Goal: Information Seeking & Learning: Learn about a topic

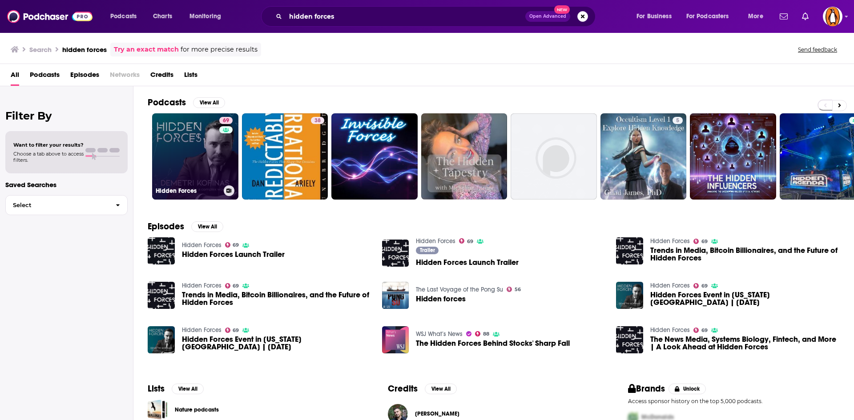
click at [178, 157] on link "69 Hidden Forces" at bounding box center [195, 156] width 86 height 86
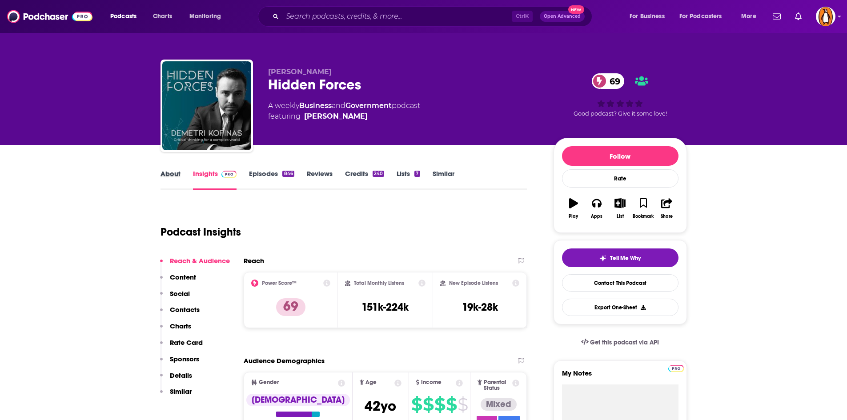
click at [180, 179] on div "About" at bounding box center [177, 179] width 32 height 20
click at [172, 177] on link "About" at bounding box center [171, 179] width 20 height 20
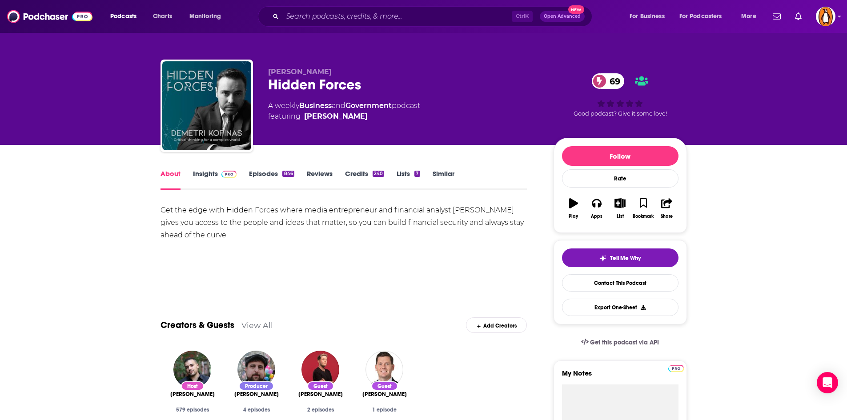
drag, startPoint x: 237, startPoint y: 236, endPoint x: 141, endPoint y: 212, distance: 98.0
copy div "Get the edge with Hidden Forces where media entrepreneur and financial analyst …"
click at [265, 180] on link "Episodes 846" at bounding box center [271, 179] width 45 height 20
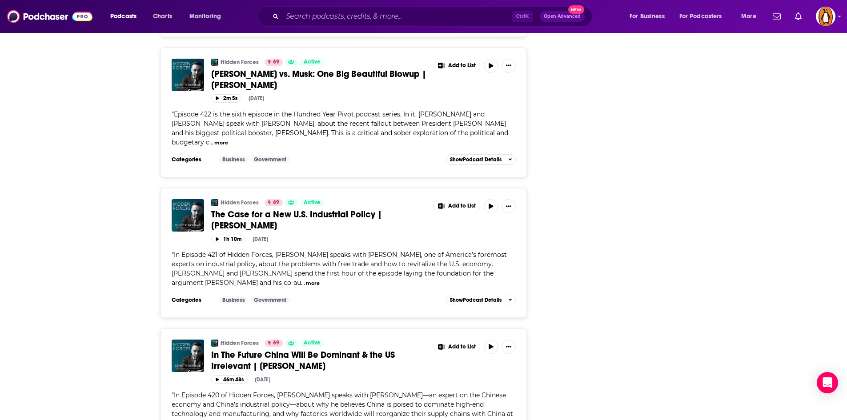
scroll to position [3620, 0]
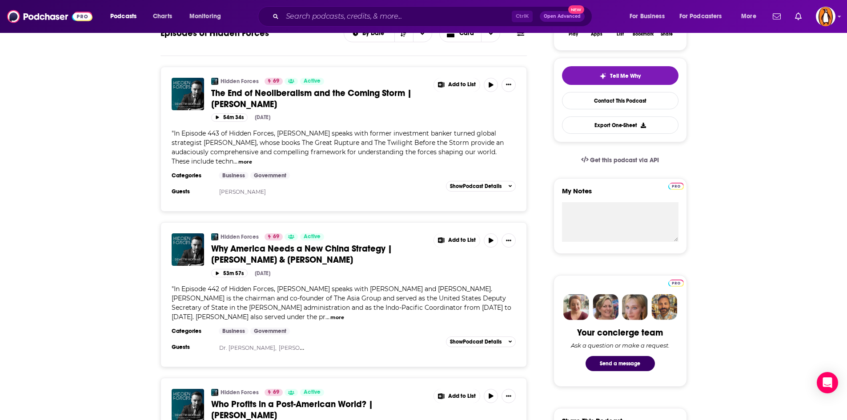
scroll to position [0, 0]
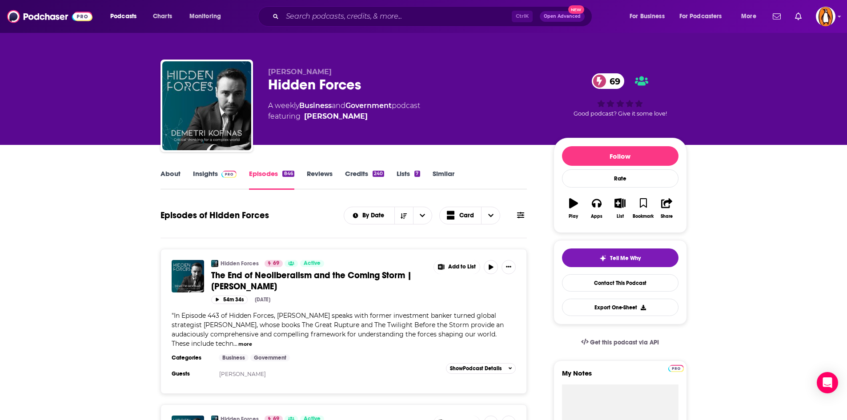
click at [179, 177] on link "About" at bounding box center [171, 179] width 20 height 20
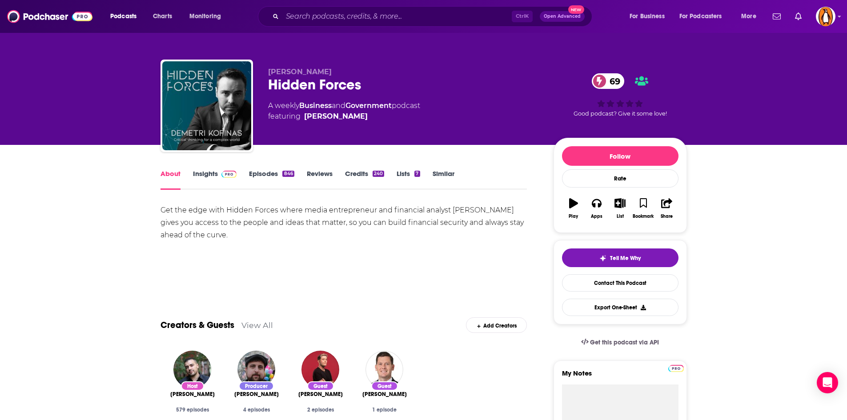
click at [195, 179] on link "Insights" at bounding box center [215, 179] width 44 height 20
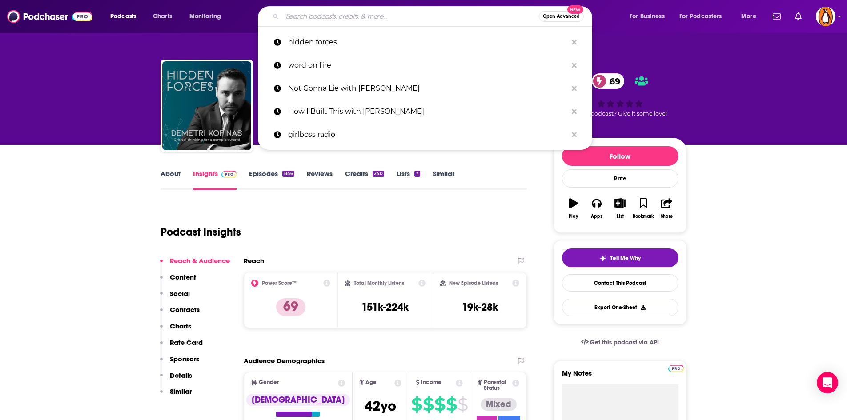
click at [394, 17] on input "Search podcasts, credits, & more..." at bounding box center [410, 16] width 257 height 14
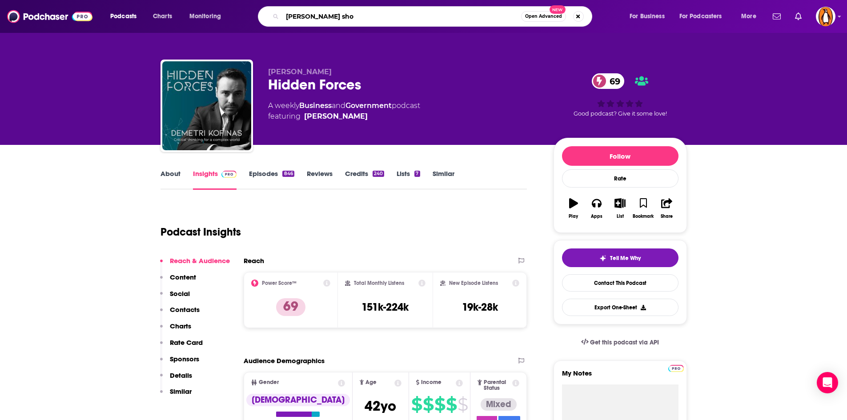
type input "[PERSON_NAME] show"
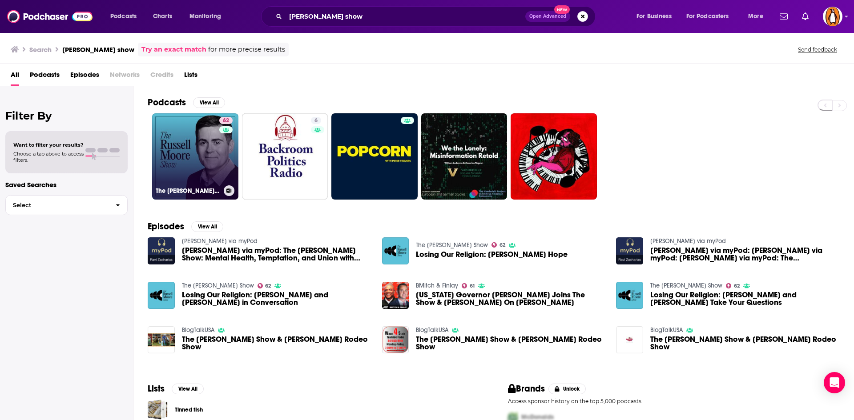
click at [199, 183] on link "62 The [PERSON_NAME] Show" at bounding box center [195, 156] width 86 height 86
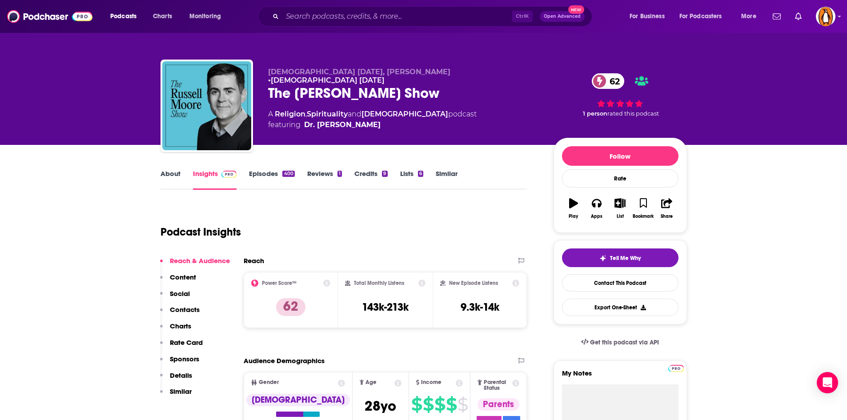
click at [169, 173] on link "About" at bounding box center [171, 179] width 20 height 20
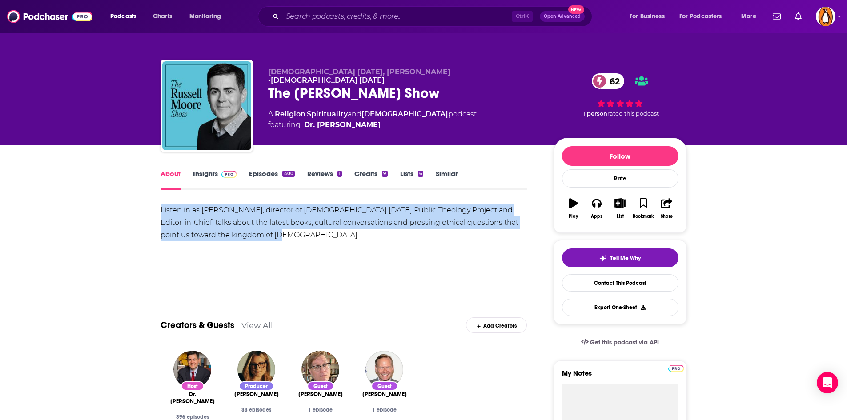
drag, startPoint x: 157, startPoint y: 209, endPoint x: 254, endPoint y: 237, distance: 101.2
copy div "Listen in as [PERSON_NAME], director of [DEMOGRAPHIC_DATA] [DATE] Public Theolo…"
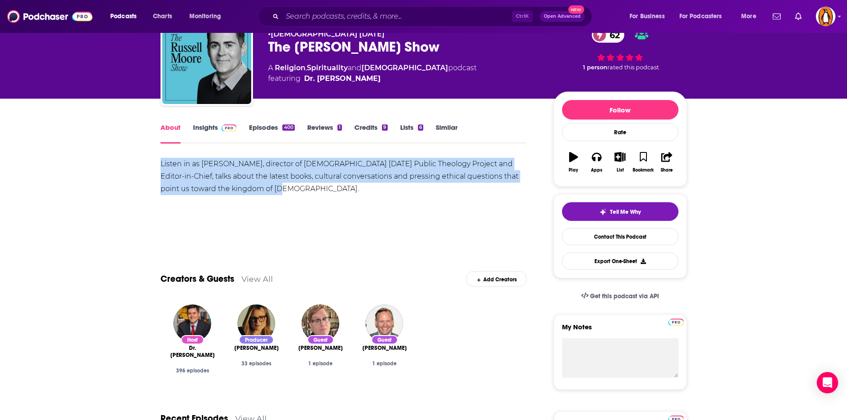
scroll to position [47, 0]
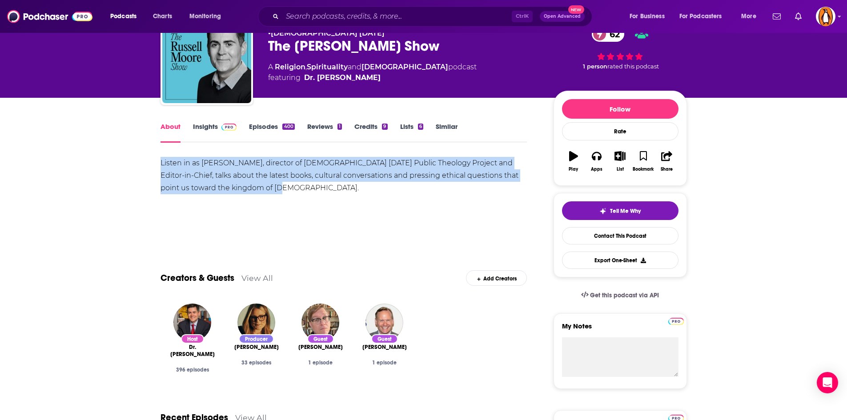
click at [272, 122] on link "Episodes 400" at bounding box center [271, 132] width 45 height 20
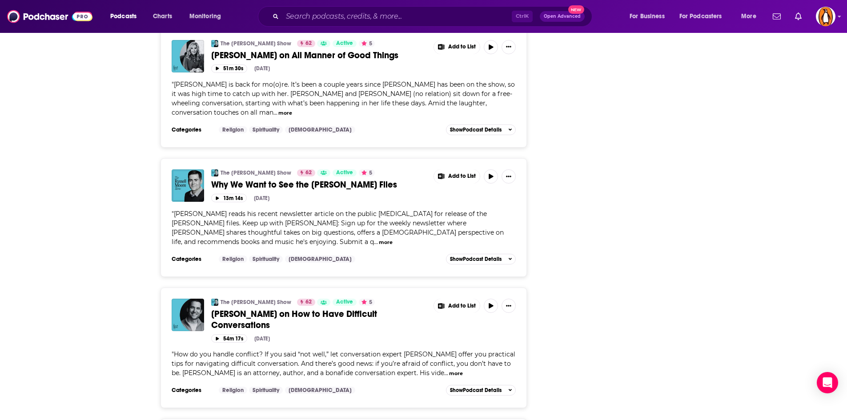
scroll to position [3107, 0]
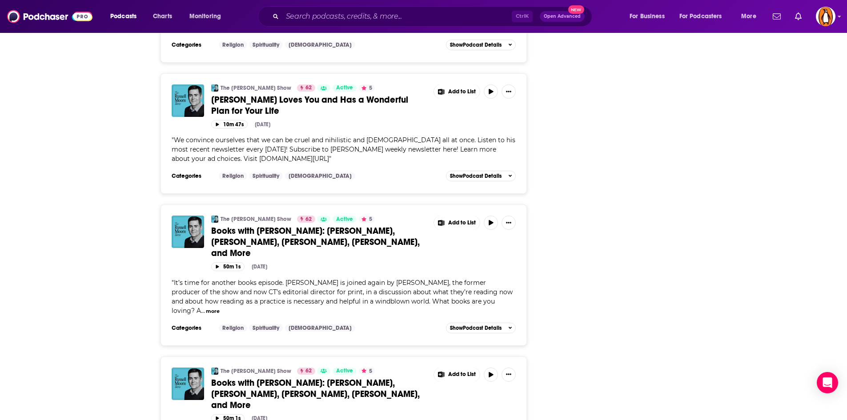
scroll to position [6299, 0]
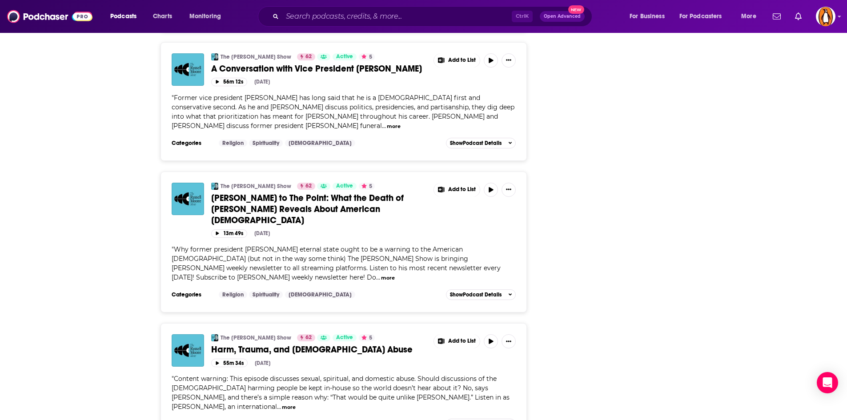
scroll to position [9585, 0]
